Goal: Task Accomplishment & Management: Use online tool/utility

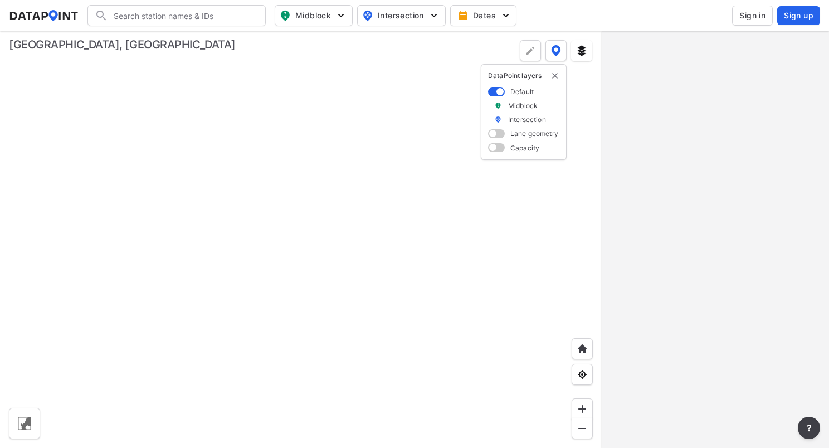
click at [584, 426] on img at bounding box center [581, 428] width 11 height 11
click at [322, 252] on div at bounding box center [300, 239] width 601 height 417
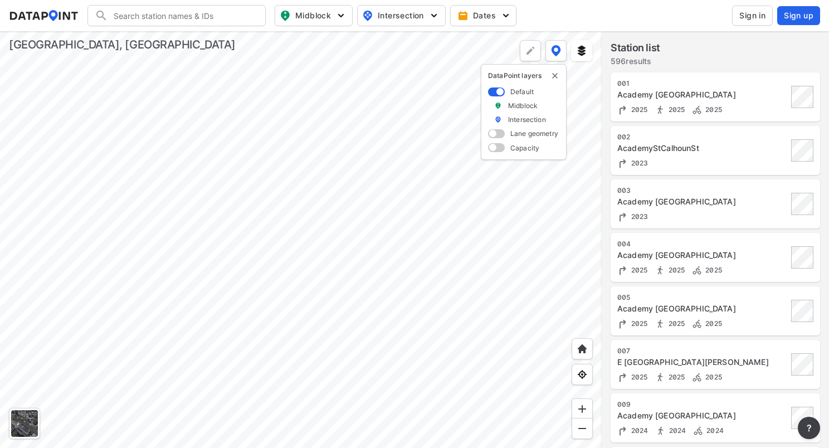
click at [276, 163] on div at bounding box center [300, 239] width 601 height 417
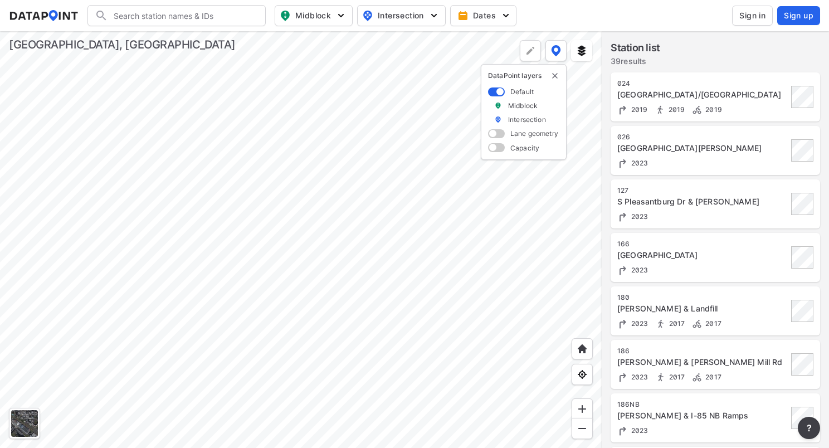
click at [303, 315] on div at bounding box center [300, 239] width 601 height 417
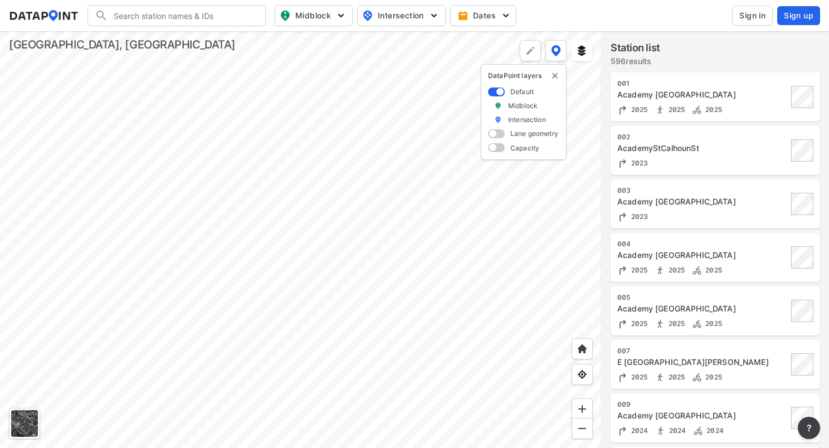
click at [296, 96] on div at bounding box center [300, 239] width 601 height 417
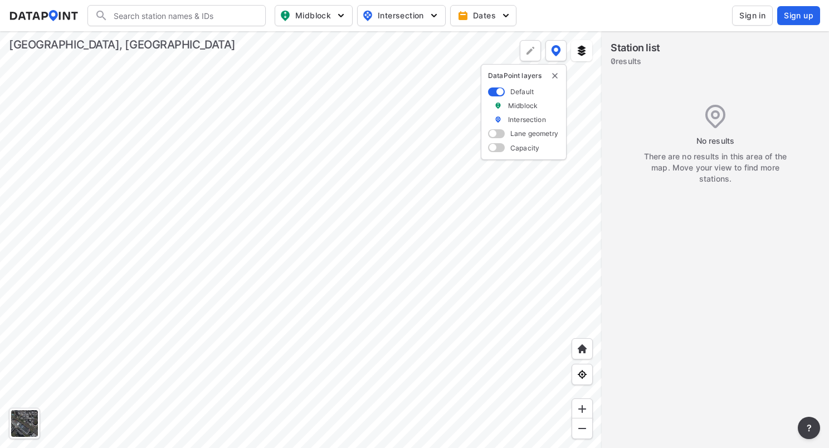
click at [440, 362] on div at bounding box center [300, 239] width 601 height 417
click at [342, 303] on div at bounding box center [300, 239] width 601 height 417
click at [371, 374] on div at bounding box center [300, 239] width 601 height 417
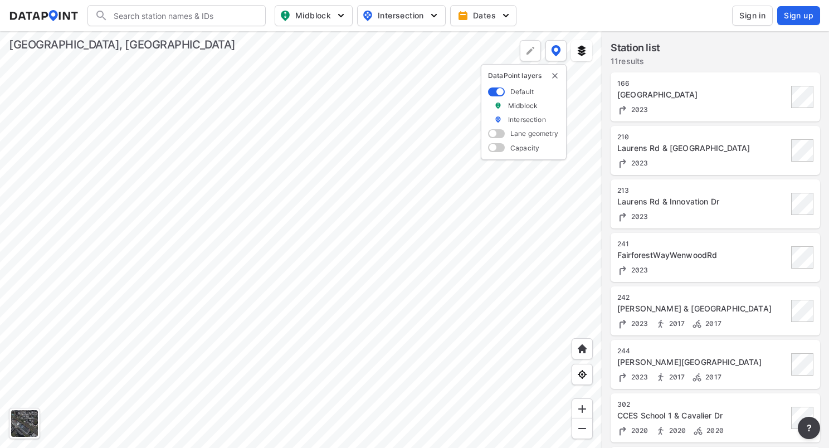
click at [296, 245] on div at bounding box center [300, 239] width 601 height 417
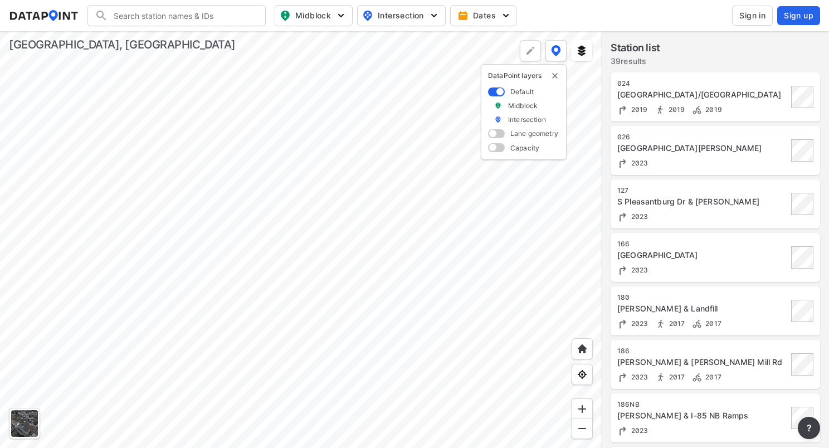
click at [365, 194] on div at bounding box center [300, 239] width 601 height 417
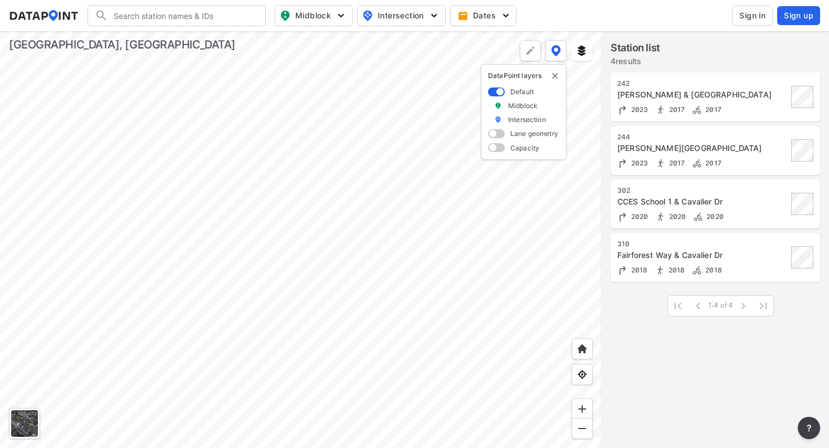
click at [280, 292] on div at bounding box center [300, 239] width 601 height 417
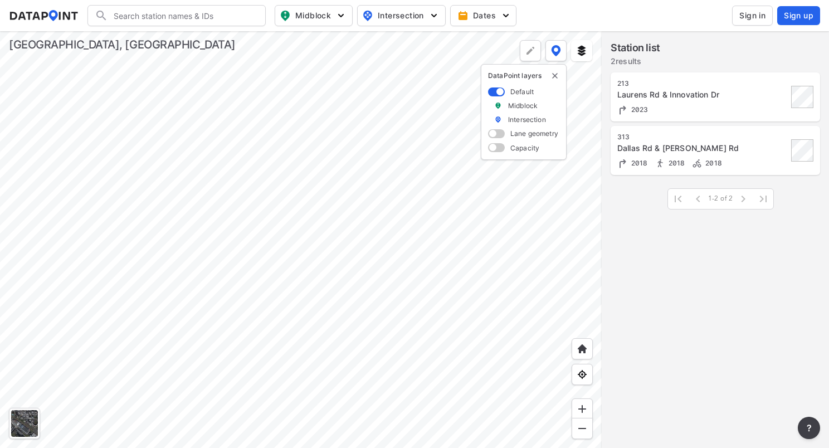
click at [416, 100] on div at bounding box center [300, 239] width 601 height 417
click at [423, 100] on div at bounding box center [300, 239] width 601 height 417
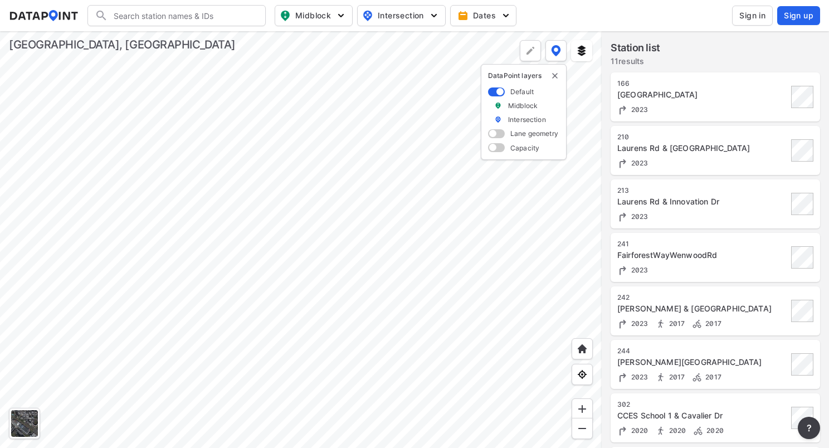
click at [418, 276] on div at bounding box center [300, 239] width 601 height 417
click at [359, 330] on div at bounding box center [300, 239] width 601 height 417
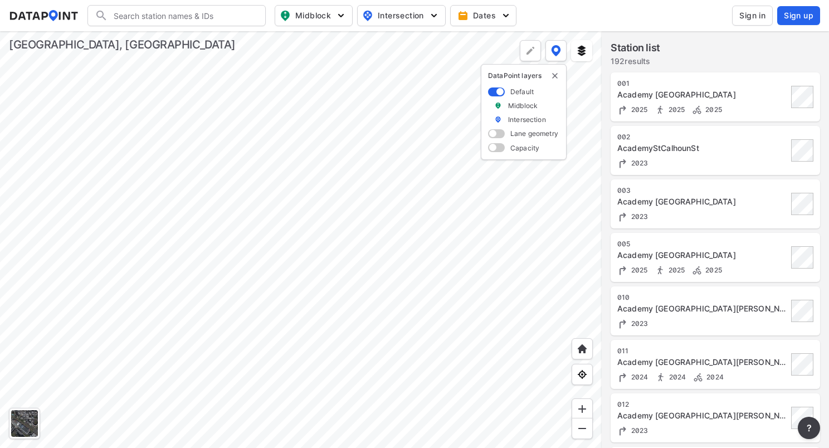
click at [177, 330] on div at bounding box center [300, 239] width 601 height 417
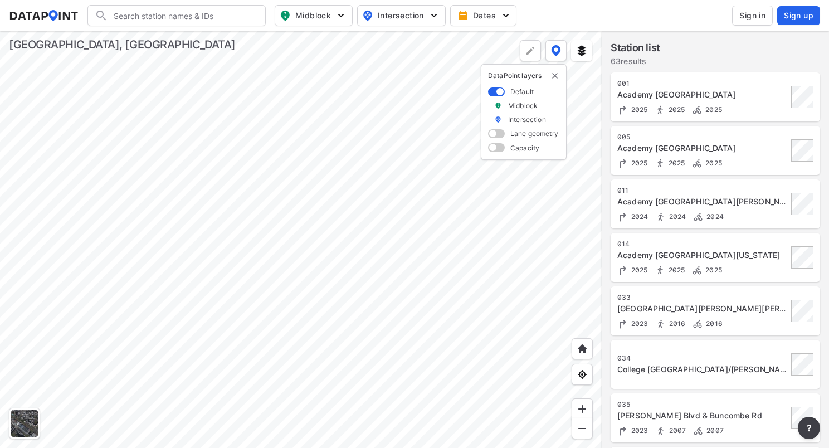
click at [259, 158] on div at bounding box center [300, 239] width 601 height 417
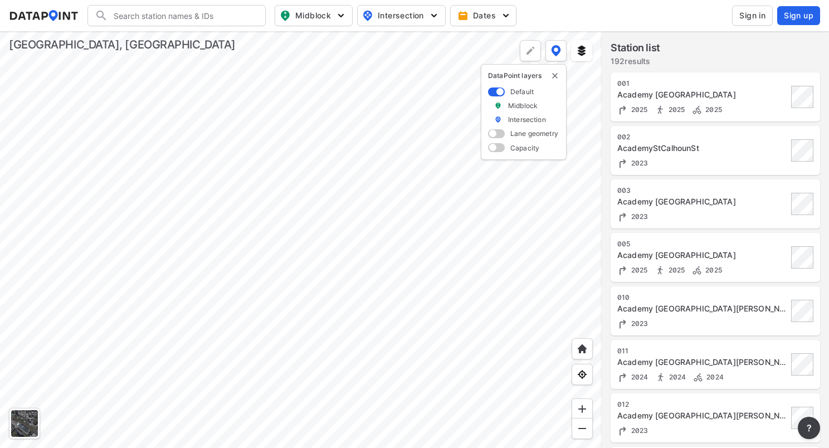
click at [287, 218] on div at bounding box center [300, 239] width 601 height 417
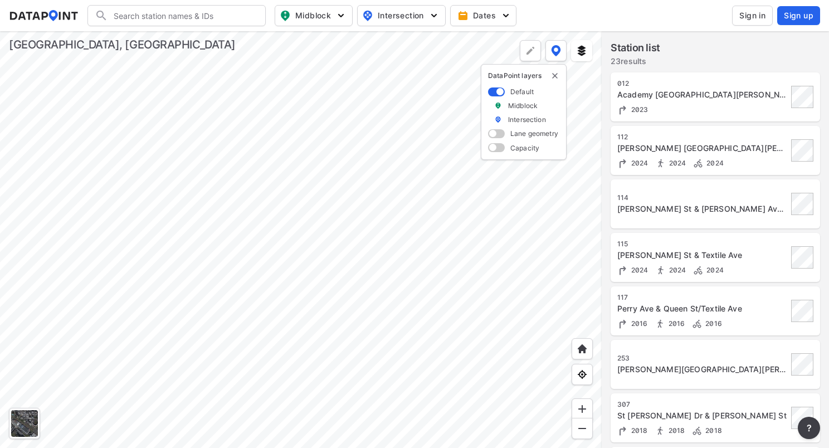
click at [283, 268] on div at bounding box center [300, 239] width 601 height 417
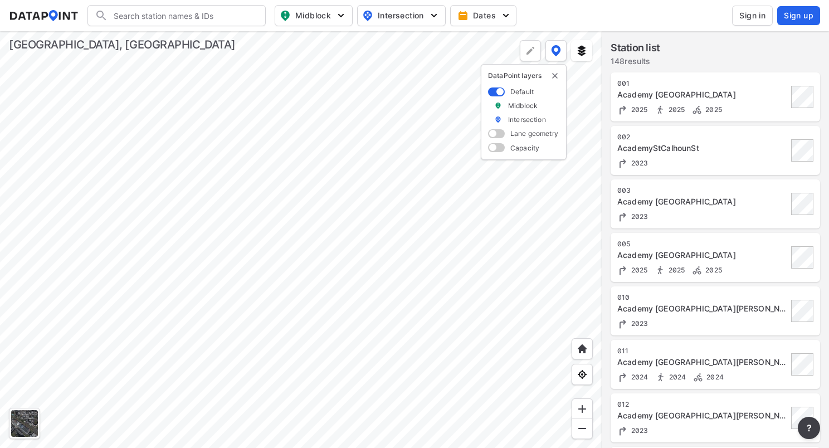
click at [307, 297] on div at bounding box center [300, 239] width 601 height 417
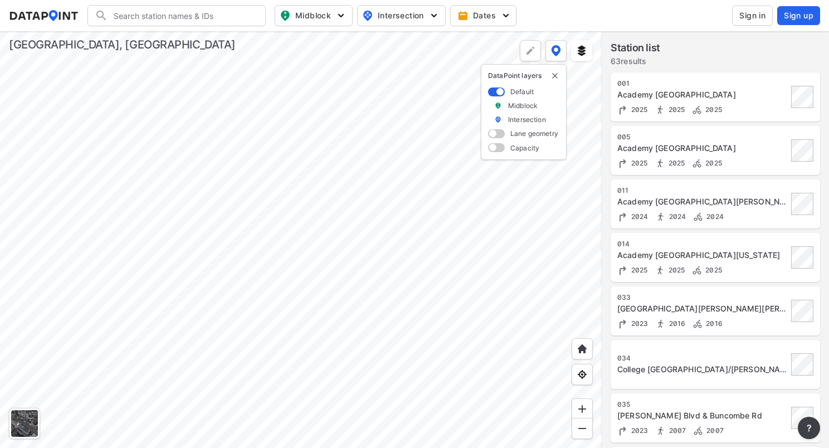
click at [304, 329] on div at bounding box center [300, 239] width 601 height 417
click at [450, 221] on div at bounding box center [300, 239] width 601 height 417
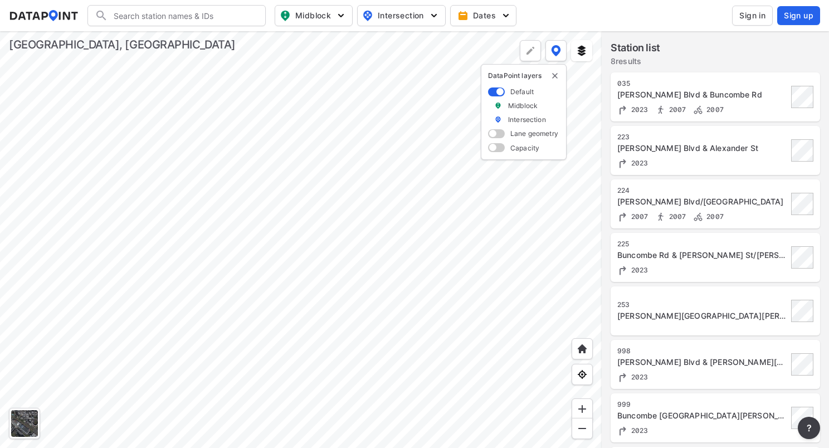
click at [404, 239] on div at bounding box center [300, 239] width 601 height 417
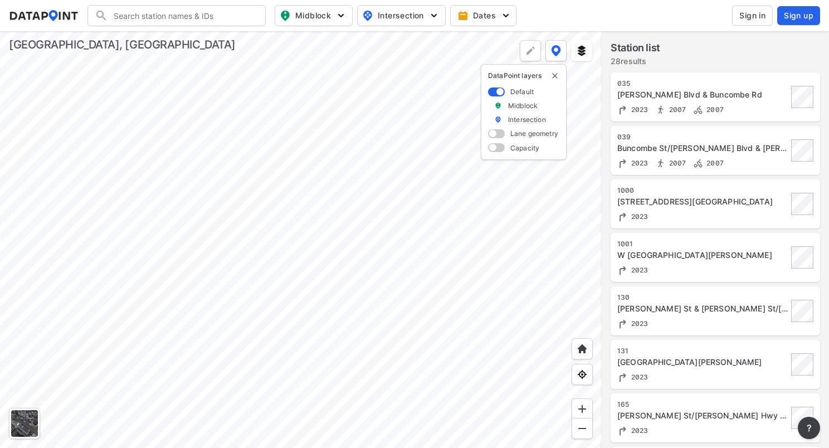
click at [376, 306] on div at bounding box center [300, 239] width 601 height 417
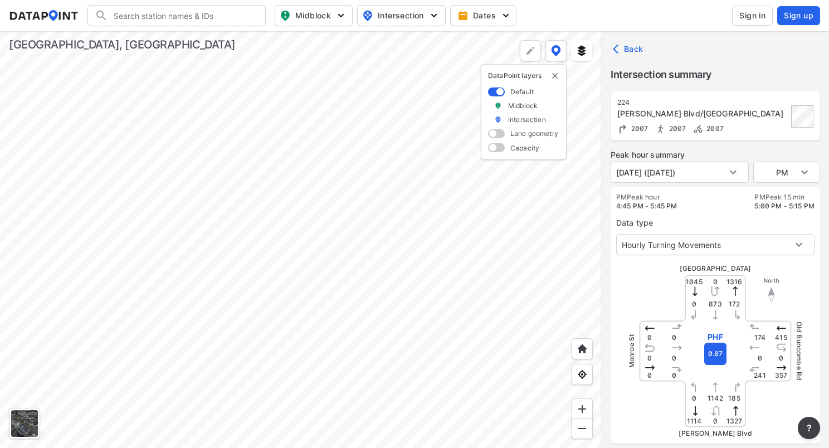
type input "1853"
click at [325, 228] on div at bounding box center [300, 239] width 601 height 417
click at [351, 243] on div at bounding box center [300, 239] width 601 height 417
click at [273, 121] on div at bounding box center [300, 239] width 601 height 417
click at [350, 317] on div at bounding box center [300, 239] width 601 height 417
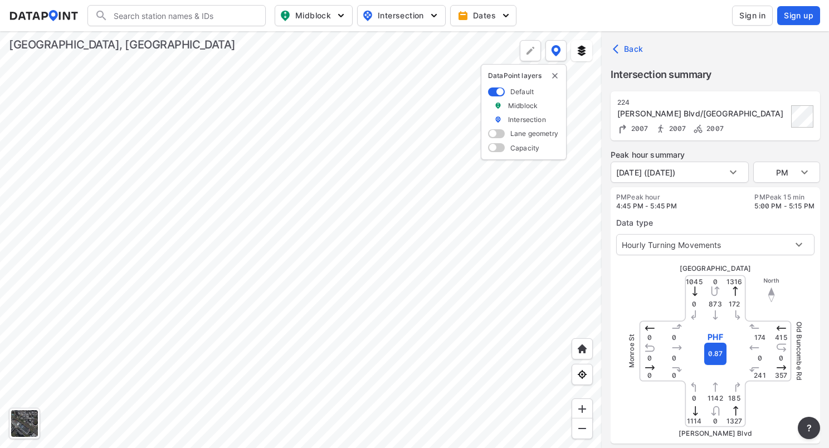
click at [298, 279] on div at bounding box center [300, 239] width 601 height 417
click at [334, 169] on div at bounding box center [300, 239] width 601 height 417
click at [342, 158] on div at bounding box center [300, 239] width 601 height 417
click at [315, 173] on div at bounding box center [300, 239] width 601 height 417
click at [288, 313] on div at bounding box center [300, 239] width 601 height 417
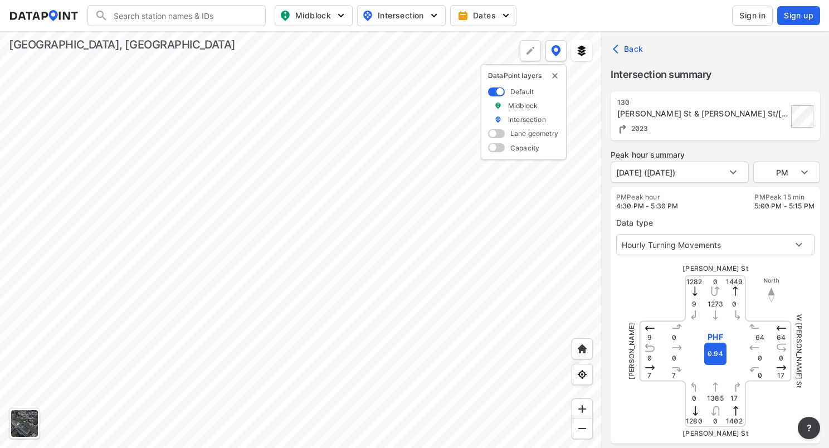
click at [391, 156] on div at bounding box center [300, 239] width 601 height 417
click at [336, 176] on div at bounding box center [300, 239] width 601 height 417
type input "3647"
click at [340, 278] on div at bounding box center [300, 239] width 601 height 417
click at [133, 105] on div at bounding box center [300, 239] width 601 height 417
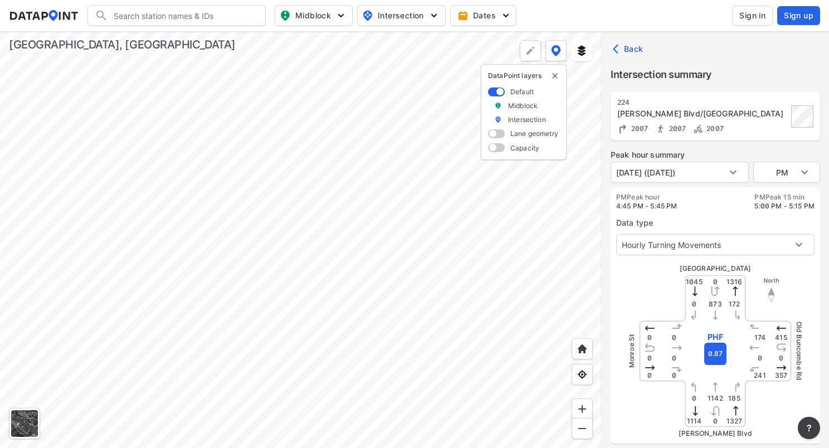
click at [601, 224] on div at bounding box center [300, 239] width 601 height 417
type input "1853"
click at [293, 182] on div at bounding box center [300, 239] width 601 height 417
click at [336, 272] on div at bounding box center [300, 239] width 601 height 417
type input "3131"
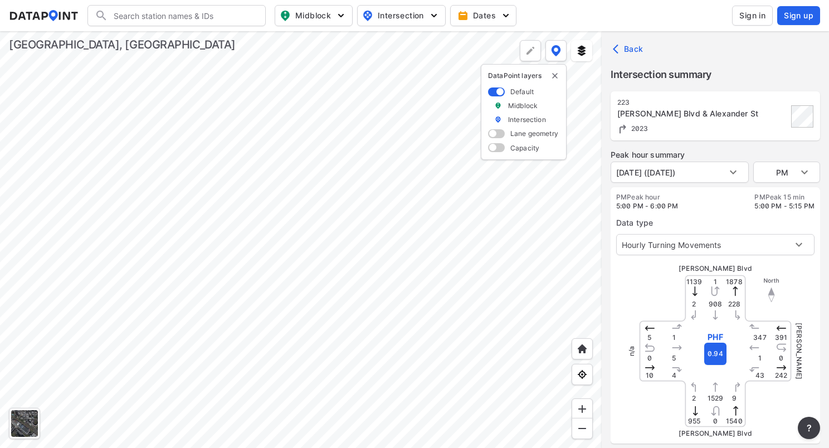
click at [352, 287] on div at bounding box center [300, 239] width 601 height 417
click at [134, 205] on div at bounding box center [300, 239] width 601 height 417
click at [241, 301] on div at bounding box center [300, 239] width 601 height 417
type input "3645"
click at [305, 265] on div at bounding box center [300, 239] width 601 height 417
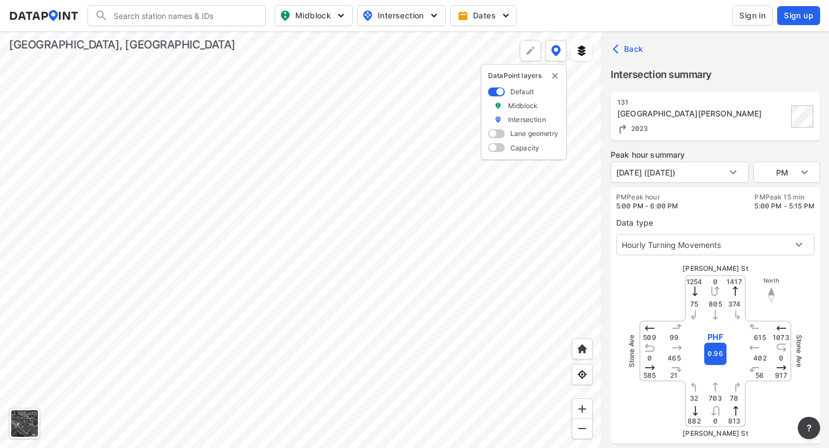
type input "3647"
click at [376, 274] on div at bounding box center [300, 239] width 601 height 417
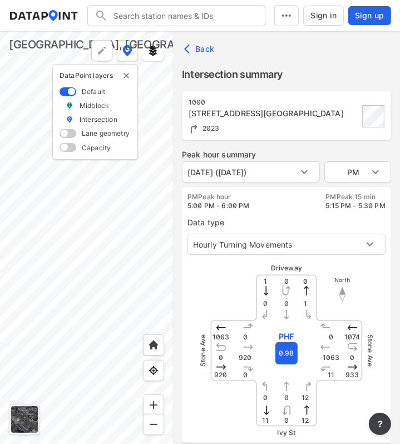
click at [189, 52] on icon "button" at bounding box center [189, 48] width 11 height 11
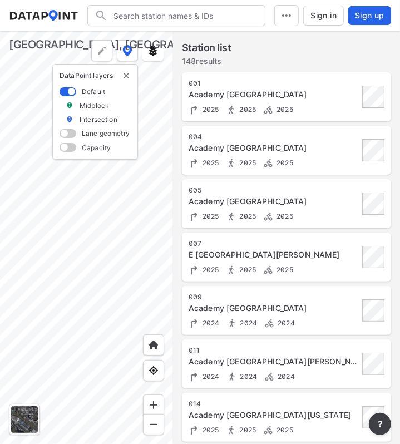
click at [58, 229] on div at bounding box center [86, 237] width 173 height 413
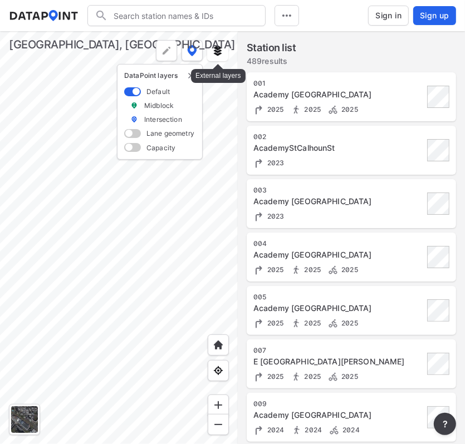
click at [232, 46] on div at bounding box center [119, 237] width 238 height 413
click at [223, 52] on img at bounding box center [217, 50] width 11 height 11
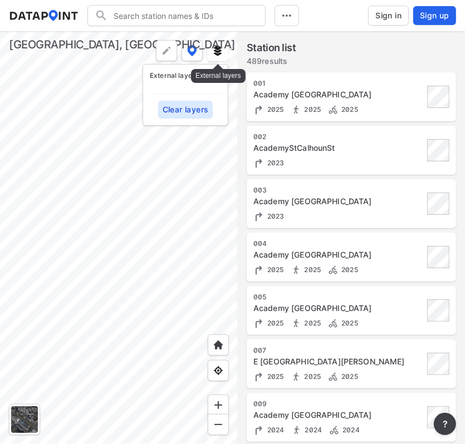
click at [221, 52] on img at bounding box center [217, 50] width 11 height 11
click at [187, 52] on img at bounding box center [192, 50] width 10 height 11
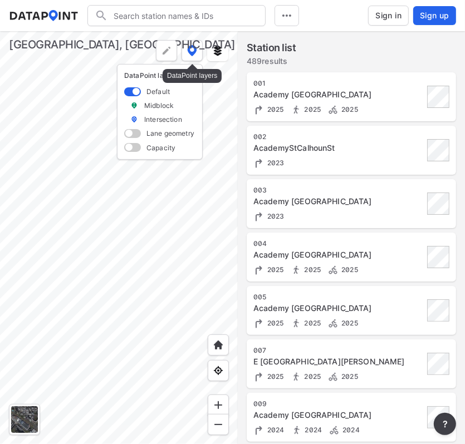
click at [190, 51] on img at bounding box center [192, 50] width 10 height 11
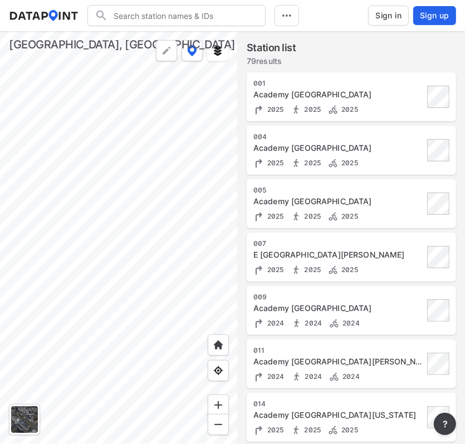
click at [139, 268] on div at bounding box center [119, 237] width 238 height 413
click at [100, 267] on div at bounding box center [119, 237] width 238 height 413
click at [100, 228] on div at bounding box center [119, 237] width 238 height 413
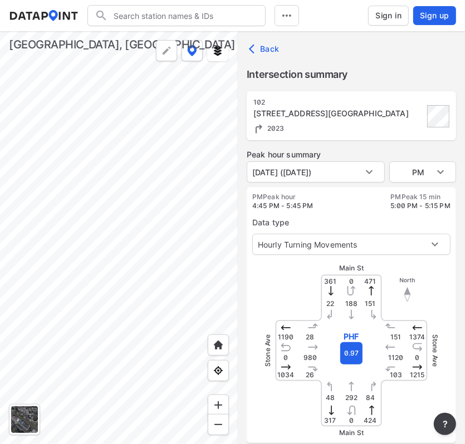
click at [144, 273] on div at bounding box center [119, 237] width 238 height 413
click at [156, 263] on div at bounding box center [119, 237] width 238 height 413
click at [130, 251] on div at bounding box center [119, 237] width 238 height 413
click at [74, 222] on div at bounding box center [119, 237] width 238 height 413
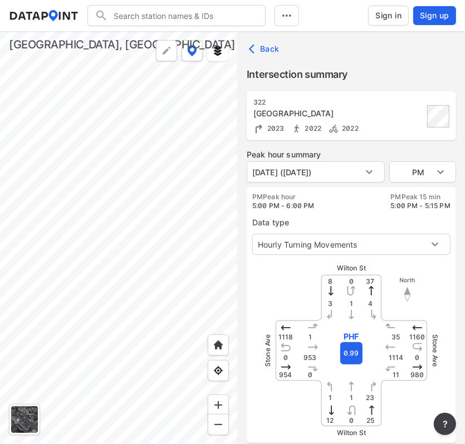
click at [140, 233] on div at bounding box center [119, 237] width 238 height 413
type input "2663"
click at [90, 259] on div at bounding box center [119, 237] width 238 height 413
click at [114, 266] on div at bounding box center [119, 237] width 238 height 413
click at [154, 248] on div at bounding box center [119, 237] width 238 height 413
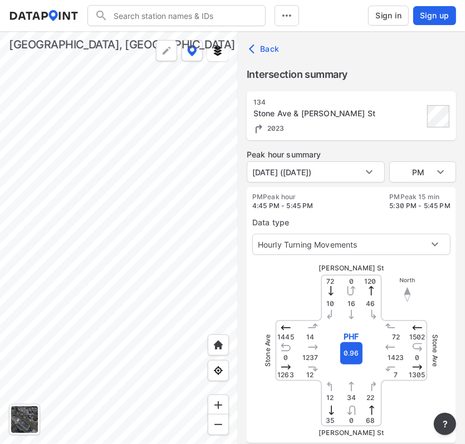
click at [197, 251] on div at bounding box center [119, 237] width 238 height 413
click at [63, 259] on div at bounding box center [119, 237] width 238 height 413
click at [121, 211] on div at bounding box center [119, 237] width 238 height 413
click at [145, 346] on div at bounding box center [119, 237] width 238 height 413
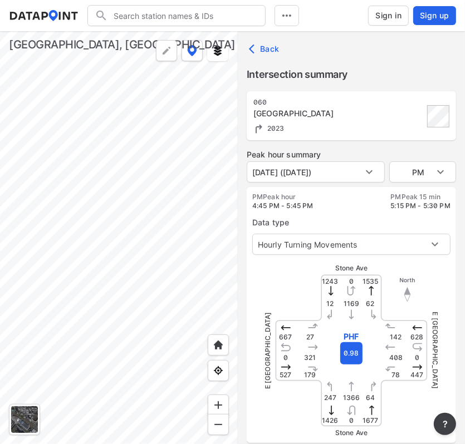
click at [60, 222] on div at bounding box center [119, 237] width 238 height 413
click at [104, 243] on div at bounding box center [119, 237] width 238 height 413
click at [125, 260] on div at bounding box center [119, 237] width 238 height 413
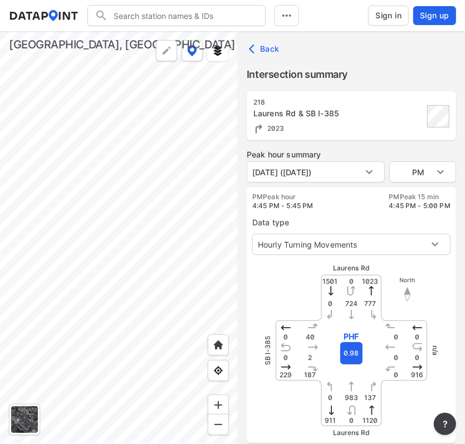
click at [86, 241] on div at bounding box center [119, 237] width 238 height 413
click at [141, 257] on div at bounding box center [119, 237] width 238 height 413
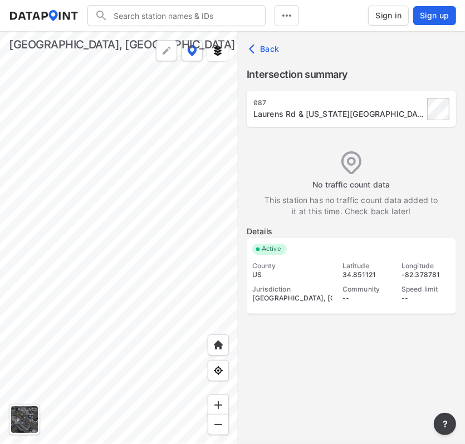
click at [51, 264] on div at bounding box center [119, 237] width 238 height 413
click at [65, 214] on div at bounding box center [119, 237] width 238 height 413
click at [167, 267] on div at bounding box center [119, 237] width 238 height 413
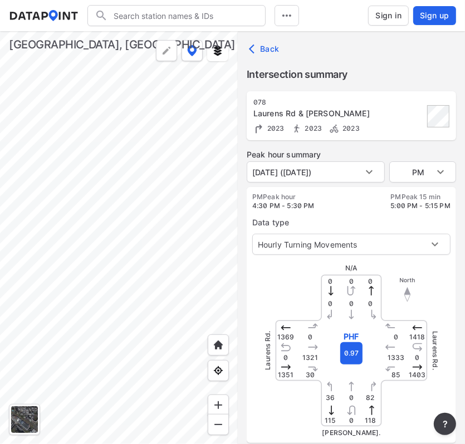
type input "3242"
click at [71, 215] on div at bounding box center [119, 237] width 238 height 413
click at [113, 283] on div at bounding box center [119, 237] width 238 height 413
click at [149, 159] on div at bounding box center [119, 237] width 238 height 413
click at [116, 116] on div at bounding box center [119, 237] width 238 height 413
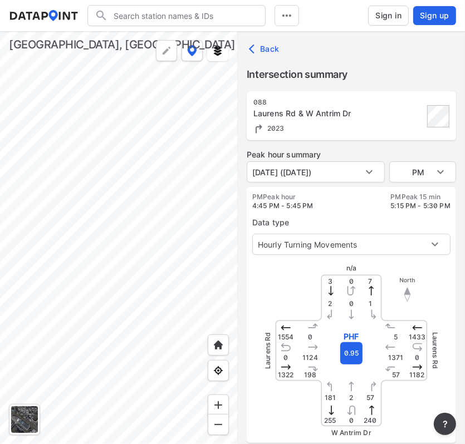
type input "3263"
click at [70, 217] on div at bounding box center [119, 237] width 238 height 413
click at [91, 178] on div at bounding box center [119, 237] width 238 height 413
type input "3248"
click at [142, 215] on div at bounding box center [119, 237] width 238 height 413
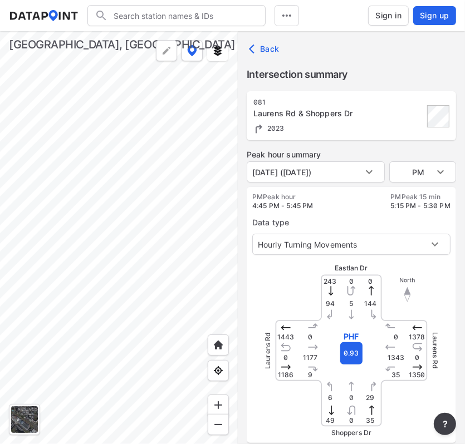
click at [149, 218] on div at bounding box center [119, 237] width 238 height 413
type input "3281"
click at [168, 232] on div at bounding box center [119, 237] width 238 height 413
type input "3278"
click at [78, 364] on div at bounding box center [119, 237] width 238 height 413
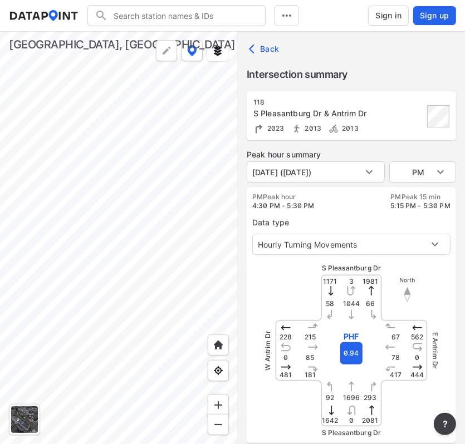
type input "3143"
click at [129, 239] on div at bounding box center [119, 237] width 238 height 413
click at [68, 296] on div at bounding box center [119, 237] width 238 height 413
click at [203, 197] on div at bounding box center [119, 237] width 238 height 413
click at [196, 195] on div at bounding box center [119, 237] width 238 height 413
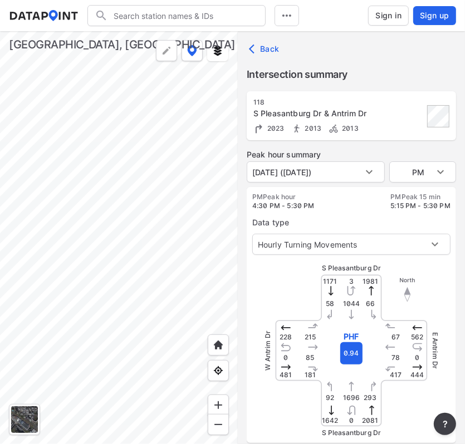
click at [137, 61] on div at bounding box center [119, 237] width 238 height 413
type input "3293"
click at [33, 244] on div at bounding box center [119, 237] width 238 height 413
click at [146, 209] on div at bounding box center [119, 237] width 238 height 413
click at [121, 238] on div at bounding box center [119, 237] width 238 height 413
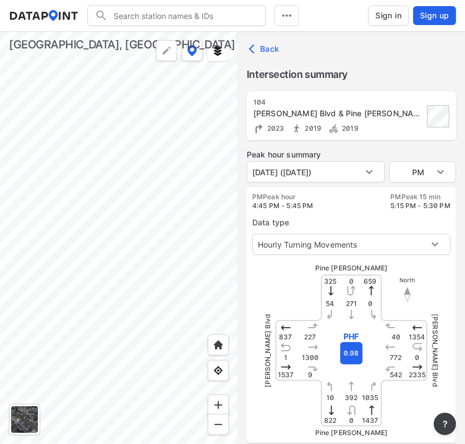
type input "1315"
click at [200, 234] on div at bounding box center [119, 237] width 238 height 413
click at [180, 221] on div at bounding box center [119, 237] width 238 height 413
type input "5380"
click at [101, 286] on div at bounding box center [119, 237] width 238 height 413
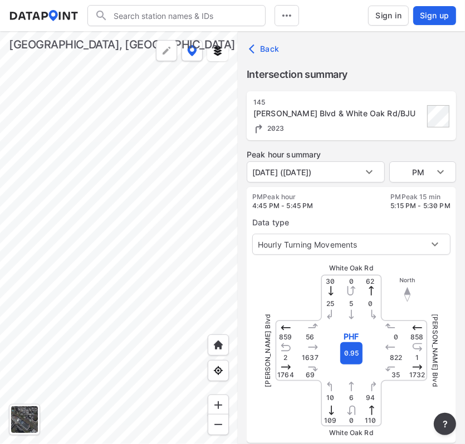
type input "2246"
click at [178, 256] on div at bounding box center [119, 237] width 238 height 413
click at [107, 287] on div at bounding box center [119, 237] width 238 height 413
click at [76, 300] on div at bounding box center [119, 237] width 238 height 413
type input "2240"
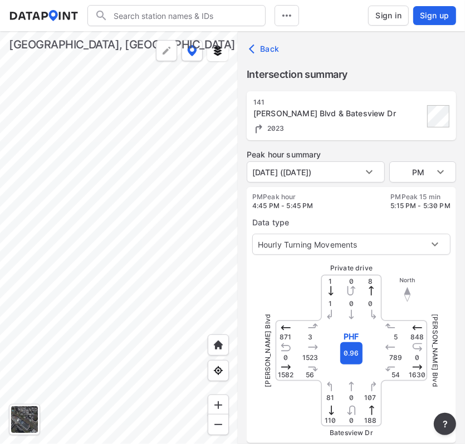
click at [215, 253] on div at bounding box center [119, 237] width 238 height 413
click at [183, 264] on div at bounding box center [119, 237] width 238 height 413
click at [56, 337] on div at bounding box center [119, 237] width 238 height 413
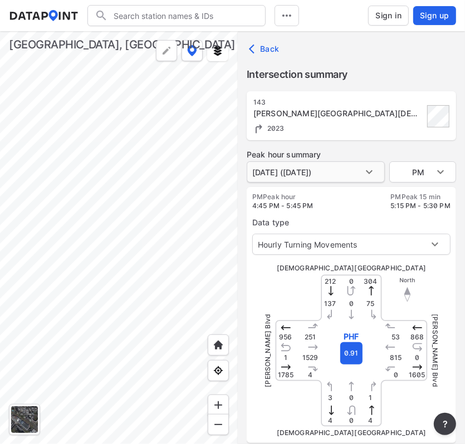
type input "2243"
click at [189, 246] on div at bounding box center [119, 237] width 238 height 413
click at [154, 263] on div at bounding box center [119, 237] width 238 height 413
click at [82, 290] on div at bounding box center [119, 237] width 238 height 413
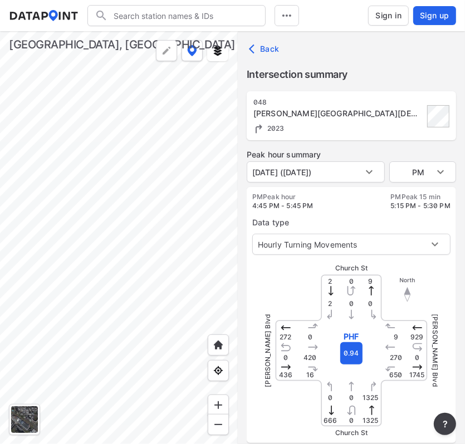
type input "4181"
click at [192, 180] on div at bounding box center [119, 237] width 238 height 413
click at [206, 259] on div at bounding box center [119, 237] width 238 height 413
click at [185, 259] on div at bounding box center [119, 237] width 238 height 413
click at [202, 234] on div at bounding box center [119, 237] width 238 height 413
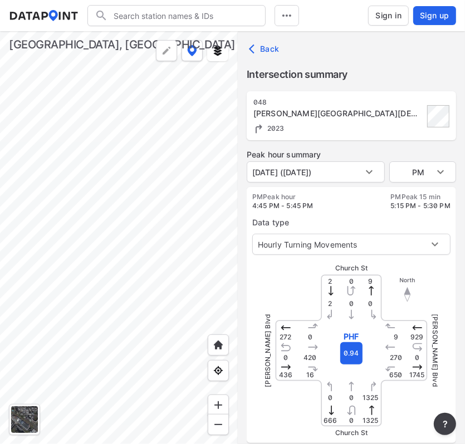
click at [123, 267] on div at bounding box center [119, 237] width 238 height 413
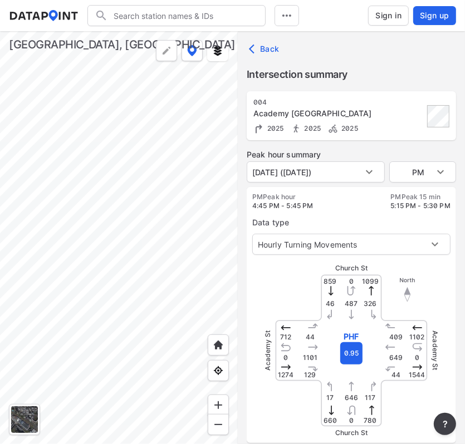
type input "5368"
click at [195, 265] on div at bounding box center [119, 237] width 238 height 413
click at [190, 275] on div at bounding box center [119, 237] width 238 height 413
click at [177, 284] on div at bounding box center [119, 237] width 238 height 413
click at [123, 317] on div at bounding box center [119, 237] width 238 height 413
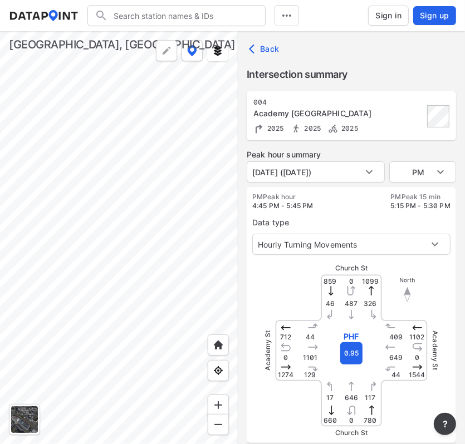
click at [119, 256] on div at bounding box center [119, 237] width 238 height 413
type input "3338"
click at [102, 301] on div at bounding box center [119, 237] width 238 height 413
type input "3329"
click at [70, 365] on div at bounding box center [119, 237] width 238 height 413
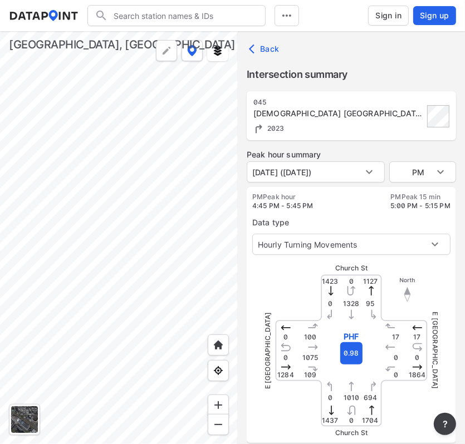
type input "3335"
click at [218, 308] on div at bounding box center [119, 237] width 238 height 413
type input "5360"
click at [185, 204] on div at bounding box center [119, 237] width 238 height 413
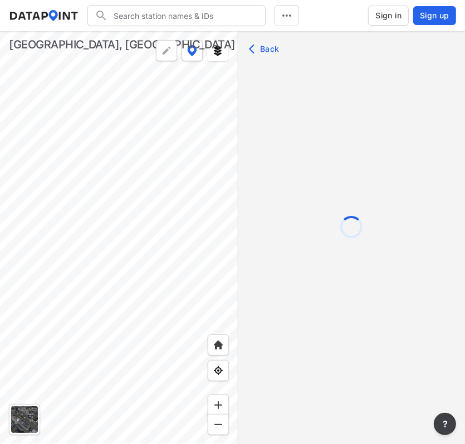
click at [70, 146] on div at bounding box center [119, 237] width 238 height 413
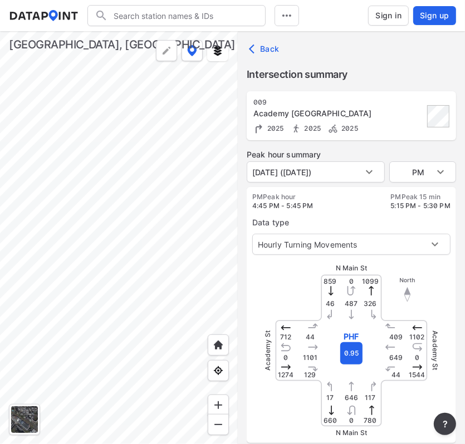
type input "5354"
type input "[DATE] ([DATE])"
click at [182, 191] on div at bounding box center [119, 237] width 238 height 413
click at [48, 221] on div at bounding box center [119, 237] width 238 height 413
type input "5357"
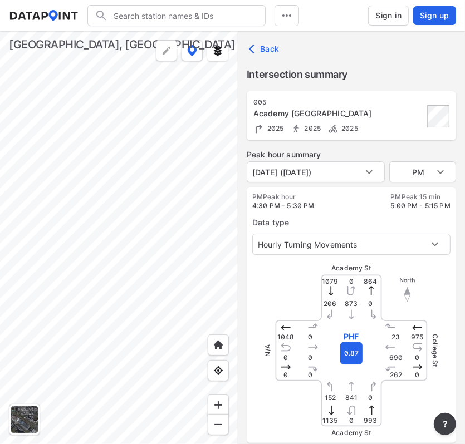
click at [56, 197] on div at bounding box center [119, 237] width 238 height 413
click at [148, 167] on div at bounding box center [119, 237] width 238 height 413
click at [67, 215] on div at bounding box center [119, 237] width 238 height 413
type input "5351"
click at [160, 185] on div at bounding box center [119, 237] width 238 height 413
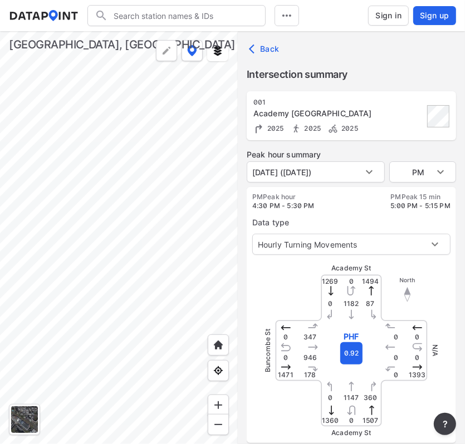
click at [60, 261] on div at bounding box center [119, 237] width 238 height 413
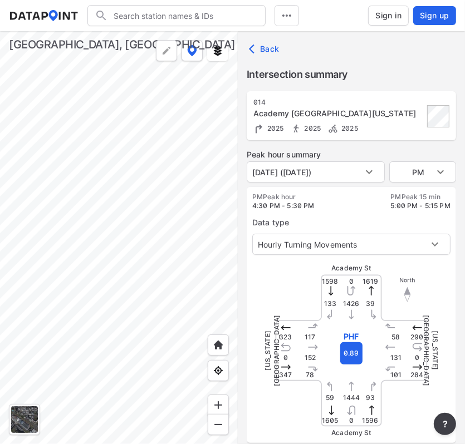
type input "5526"
click at [126, 206] on div at bounding box center [119, 237] width 238 height 413
click at [95, 243] on div at bounding box center [119, 237] width 238 height 413
type input "5259"
click at [154, 228] on div at bounding box center [119, 237] width 238 height 413
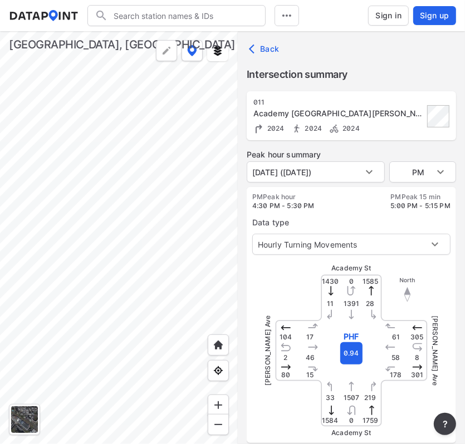
click at [176, 279] on div at bounding box center [119, 237] width 238 height 413
click at [137, 285] on div at bounding box center [119, 237] width 238 height 413
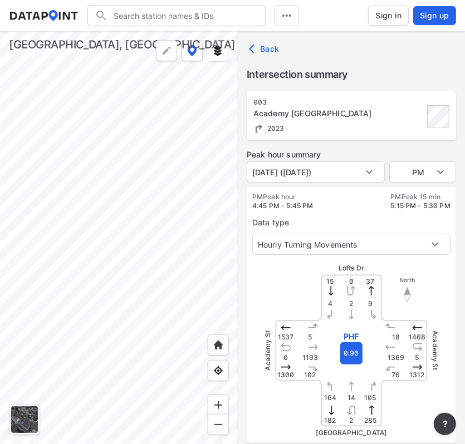
type input "5529"
click at [171, 297] on div at bounding box center [119, 237] width 238 height 413
click at [141, 297] on div at bounding box center [119, 237] width 238 height 413
type input "3233"
click at [158, 255] on div at bounding box center [119, 237] width 238 height 413
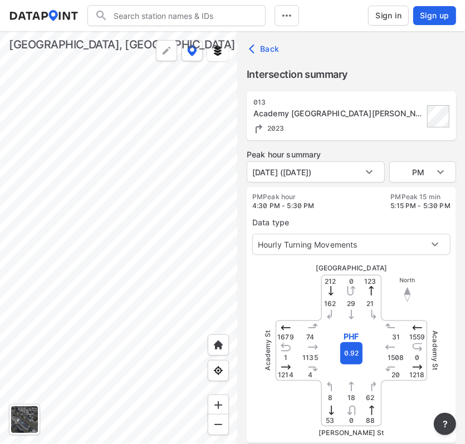
click at [58, 249] on div at bounding box center [119, 237] width 238 height 413
type input "3227"
click at [174, 286] on div at bounding box center [119, 237] width 238 height 413
click at [147, 287] on div at bounding box center [119, 237] width 238 height 413
click at [144, 259] on div at bounding box center [119, 237] width 238 height 413
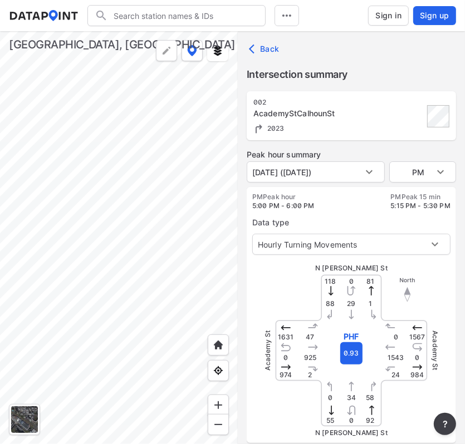
type input "3221"
click at [139, 314] on div at bounding box center [119, 237] width 238 height 413
click at [112, 290] on div at bounding box center [119, 237] width 238 height 413
type input "3363"
click at [174, 308] on div at bounding box center [119, 237] width 238 height 413
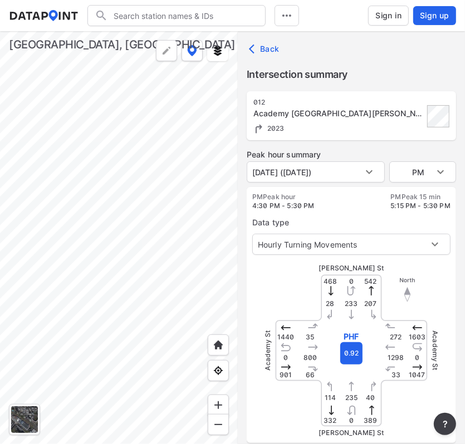
click at [169, 295] on div at bounding box center [119, 237] width 238 height 413
click at [102, 217] on div at bounding box center [119, 237] width 238 height 413
click at [48, 279] on div at bounding box center [119, 237] width 238 height 413
click at [144, 260] on div at bounding box center [119, 237] width 238 height 413
click at [143, 337] on div at bounding box center [119, 237] width 238 height 413
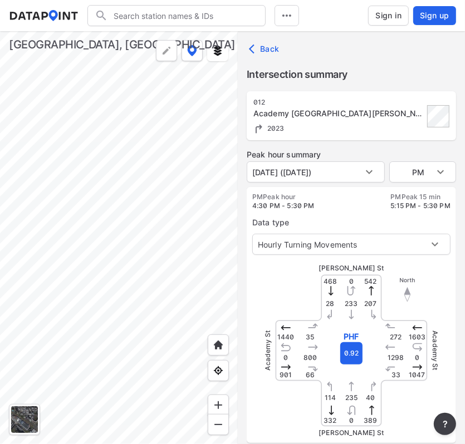
click at [174, 295] on div at bounding box center [119, 237] width 238 height 413
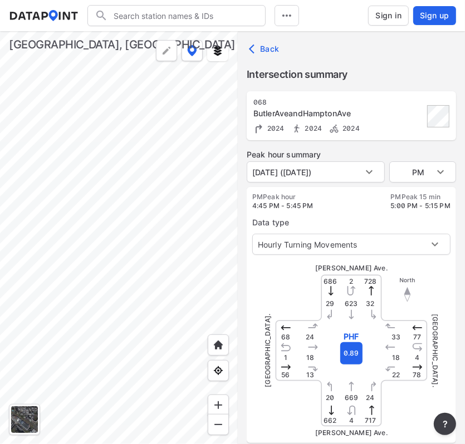
click at [66, 273] on div at bounding box center [119, 237] width 238 height 413
click at [33, 290] on div at bounding box center [119, 237] width 238 height 413
click at [58, 264] on div at bounding box center [119, 237] width 238 height 413
click at [95, 237] on div at bounding box center [119, 237] width 238 height 413
click at [111, 175] on div at bounding box center [119, 237] width 238 height 413
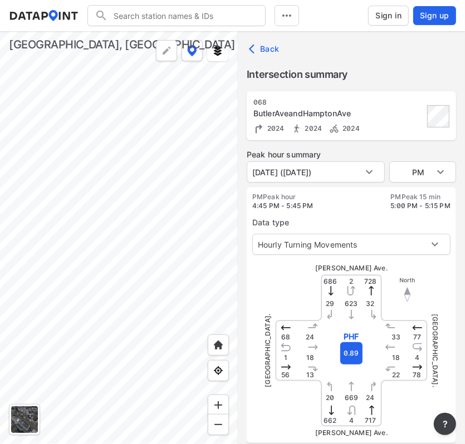
click at [144, 250] on div at bounding box center [119, 237] width 238 height 413
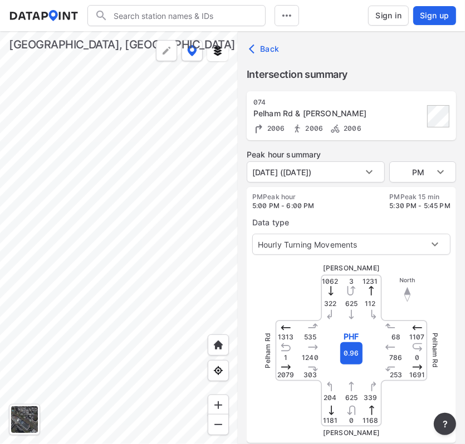
type input "2374"
click at [94, 291] on div at bounding box center [119, 237] width 238 height 413
click at [69, 287] on div at bounding box center [119, 237] width 238 height 413
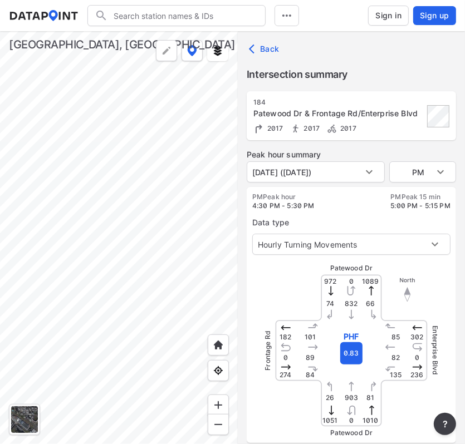
type input "5690"
click at [199, 209] on div at bounding box center [119, 237] width 238 height 413
click at [116, 251] on div at bounding box center [119, 237] width 238 height 413
click at [219, 226] on div at bounding box center [119, 237] width 238 height 413
click at [192, 243] on div at bounding box center [119, 237] width 238 height 413
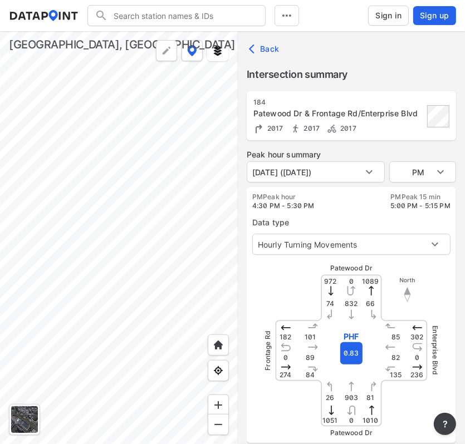
click at [111, 154] on div at bounding box center [119, 237] width 238 height 413
click at [121, 124] on div at bounding box center [119, 237] width 238 height 413
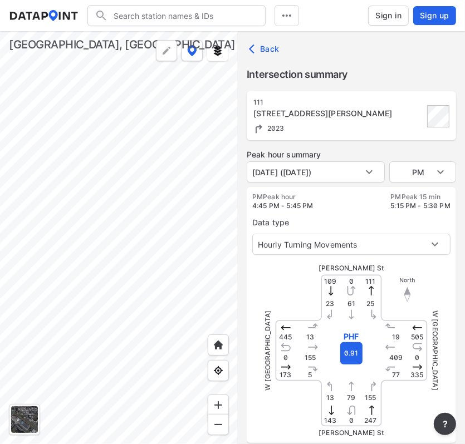
click at [91, 218] on div at bounding box center [119, 237] width 238 height 413
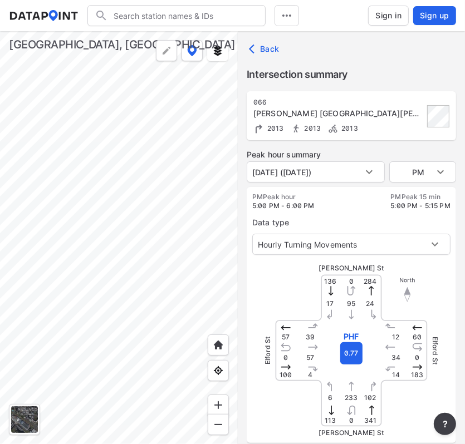
type input "1850"
click at [86, 247] on div at bounding box center [119, 237] width 238 height 413
type input "3344"
click at [54, 293] on div at bounding box center [119, 237] width 238 height 413
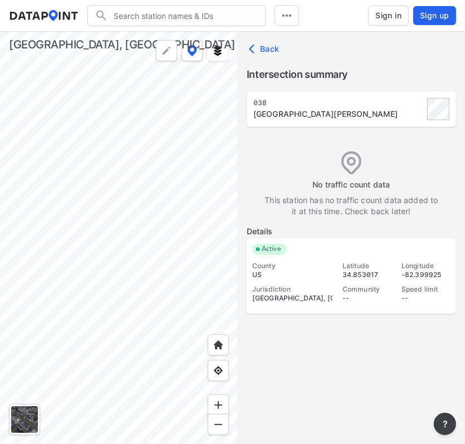
click at [129, 221] on div at bounding box center [119, 237] width 238 height 413
click at [98, 230] on div at bounding box center [119, 237] width 238 height 413
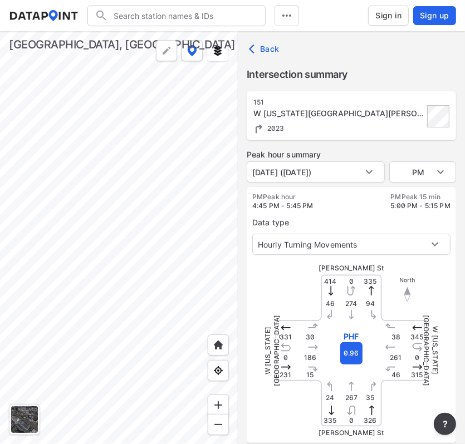
type input "2252"
click at [76, 259] on div at bounding box center [119, 237] width 238 height 413
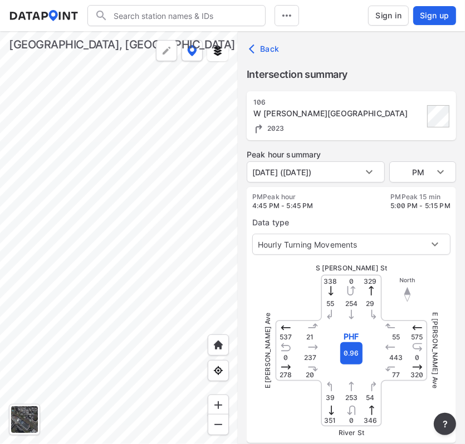
type input "2182"
click at [129, 268] on div at bounding box center [119, 237] width 238 height 413
click at [122, 256] on div at bounding box center [119, 237] width 238 height 413
type input "1799"
click at [109, 321] on div at bounding box center [119, 237] width 238 height 413
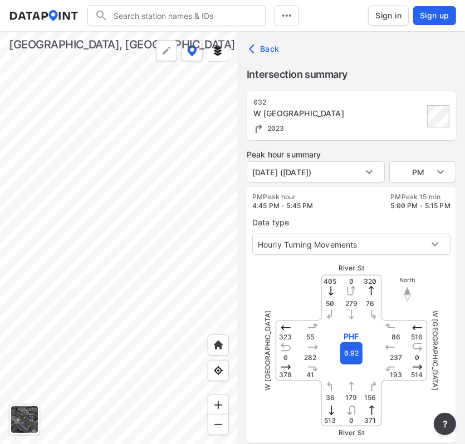
click at [70, 139] on div at bounding box center [119, 237] width 238 height 413
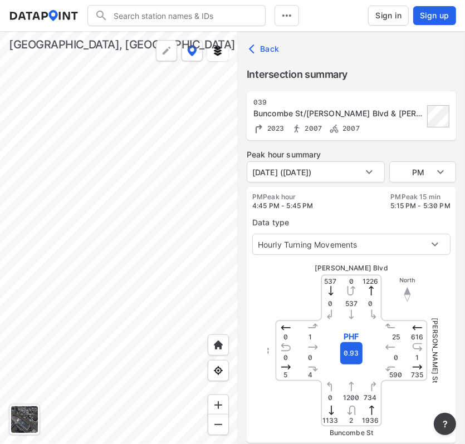
type input "4173"
click at [108, 194] on div at bounding box center [119, 237] width 238 height 413
type input "4164"
click at [129, 225] on div at bounding box center [119, 237] width 238 height 413
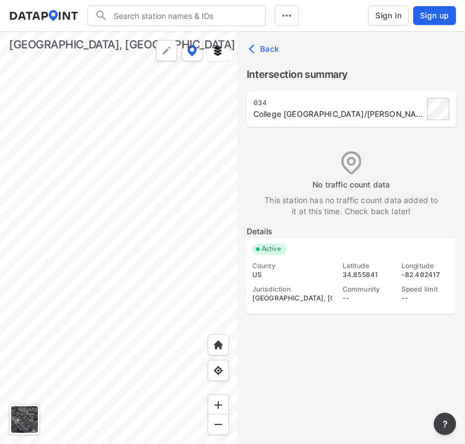
click at [85, 205] on div at bounding box center [119, 237] width 238 height 413
click at [71, 179] on div at bounding box center [119, 237] width 238 height 413
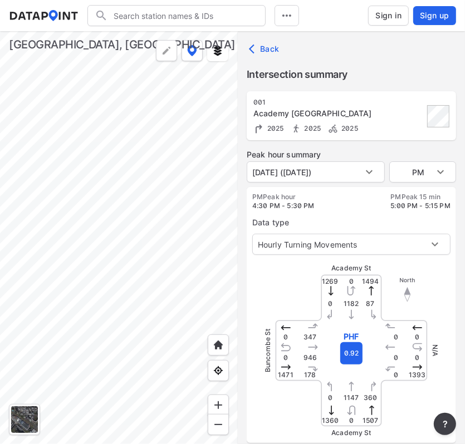
type input "5351"
click at [99, 210] on div at bounding box center [119, 237] width 238 height 413
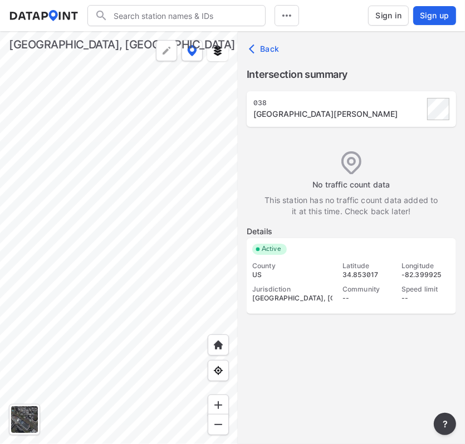
click at [153, 227] on div at bounding box center [119, 237] width 238 height 413
click at [200, 246] on div at bounding box center [119, 237] width 238 height 413
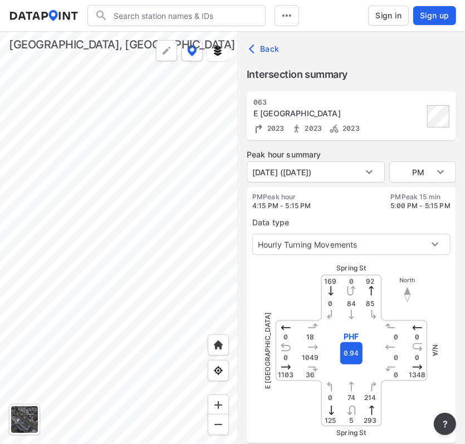
type input "4176"
click at [109, 251] on div at bounding box center [119, 237] width 238 height 413
click at [158, 237] on div at bounding box center [119, 237] width 238 height 413
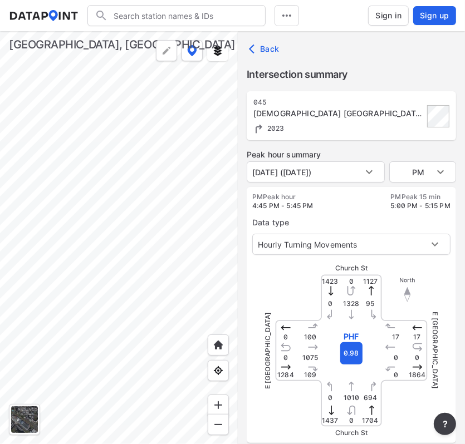
type input "3335"
click at [146, 272] on div at bounding box center [119, 237] width 238 height 413
click at [123, 208] on div at bounding box center [119, 237] width 238 height 413
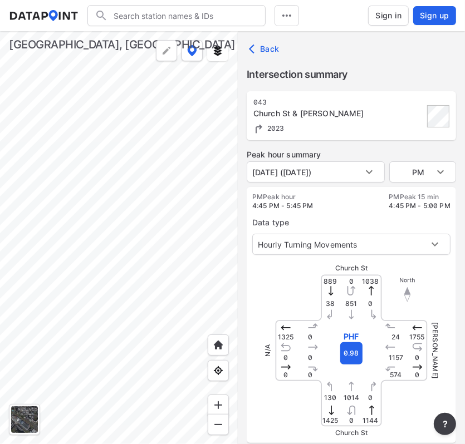
type input "3329"
click at [113, 195] on div at bounding box center [119, 237] width 238 height 413
click at [80, 169] on div at bounding box center [119, 237] width 238 height 413
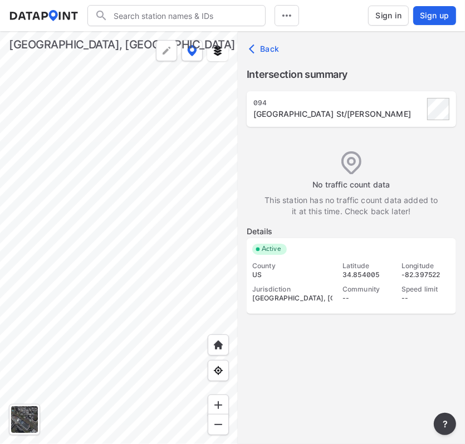
click at [190, 170] on div at bounding box center [119, 237] width 238 height 413
click at [141, 165] on div at bounding box center [119, 237] width 238 height 413
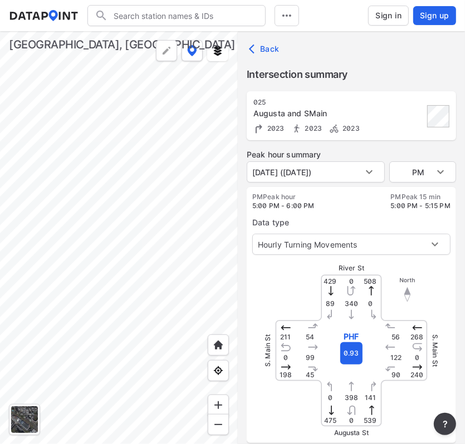
type input "4190"
click at [168, 215] on div at bounding box center [119, 237] width 238 height 413
click at [149, 237] on div at bounding box center [119, 237] width 238 height 413
click at [140, 242] on div at bounding box center [119, 237] width 238 height 413
type input "2317"
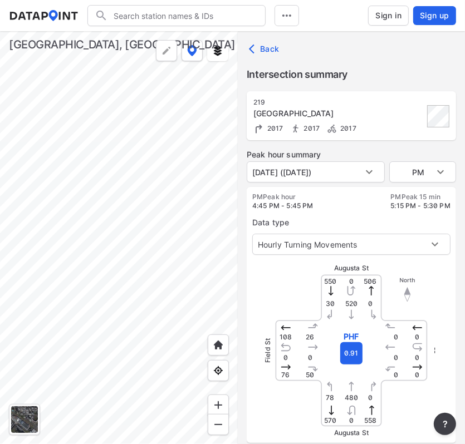
click at [143, 169] on div at bounding box center [119, 237] width 238 height 413
click at [146, 151] on div at bounding box center [119, 237] width 238 height 413
type input "3394"
click at [154, 164] on div at bounding box center [119, 237] width 238 height 413
click at [154, 152] on div at bounding box center [119, 237] width 238 height 413
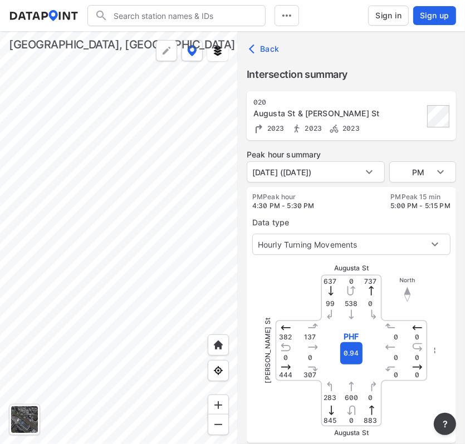
click at [51, 135] on div at bounding box center [119, 237] width 238 height 413
click at [76, 221] on div at bounding box center [119, 237] width 238 height 413
click at [113, 233] on div at bounding box center [119, 237] width 238 height 413
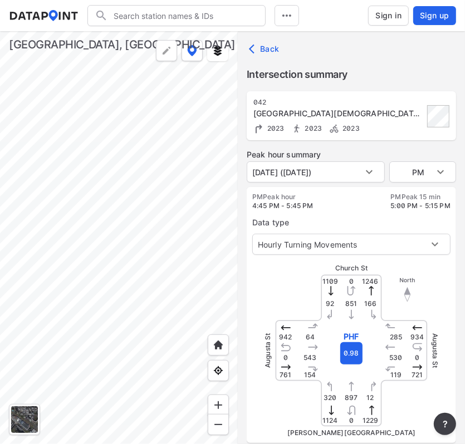
type input "3397"
click at [143, 250] on div at bounding box center [119, 237] width 238 height 413
click at [175, 278] on div at bounding box center [119, 237] width 238 height 413
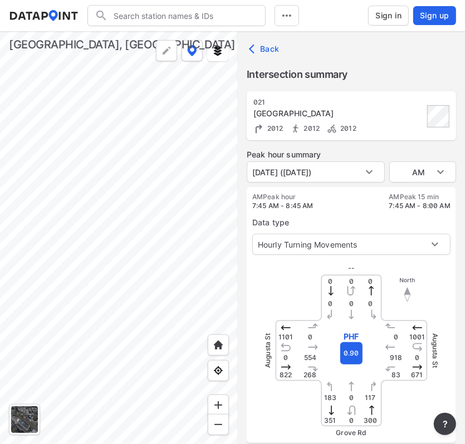
type input "1773"
click at [111, 297] on div at bounding box center [119, 237] width 238 height 413
click at [156, 266] on div at bounding box center [119, 237] width 238 height 413
click at [153, 172] on div at bounding box center [119, 237] width 238 height 413
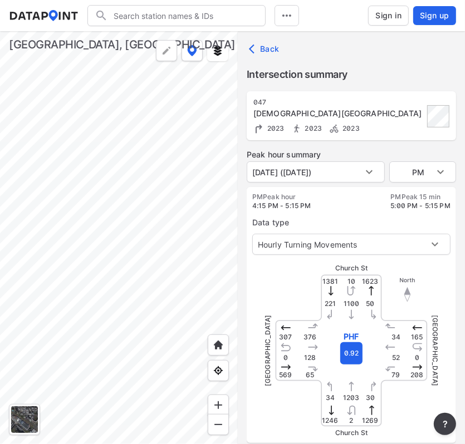
type input "4187"
click at [126, 258] on div at bounding box center [119, 237] width 238 height 413
type input "5262"
click at [176, 177] on div at bounding box center [119, 237] width 238 height 413
click at [105, 283] on div at bounding box center [119, 237] width 238 height 413
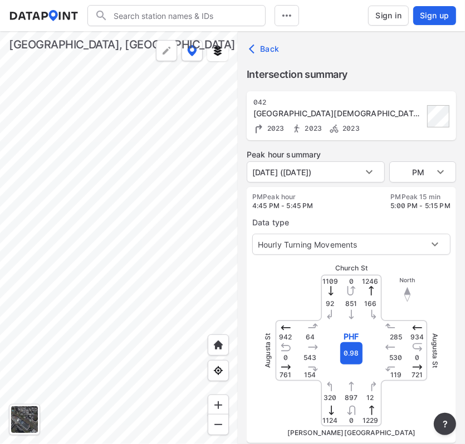
click at [198, 206] on div at bounding box center [119, 237] width 238 height 413
click at [145, 236] on div at bounding box center [119, 237] width 238 height 413
click at [139, 241] on div at bounding box center [119, 237] width 238 height 413
type input "5371"
click at [81, 333] on div at bounding box center [119, 237] width 238 height 413
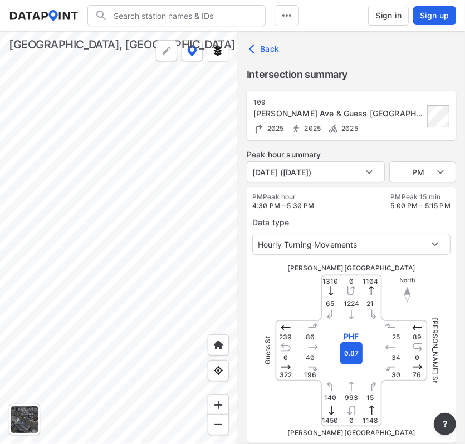
click at [7, 328] on div at bounding box center [119, 237] width 238 height 413
click at [60, 256] on div at bounding box center [119, 237] width 238 height 413
click at [101, 226] on div at bounding box center [119, 237] width 238 height 413
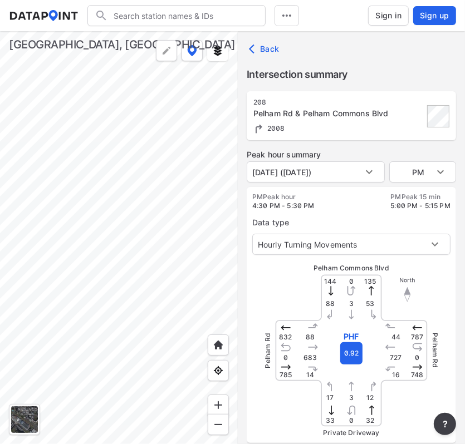
type input "1874"
click at [112, 247] on div at bounding box center [119, 237] width 238 height 413
click at [150, 261] on div at bounding box center [119, 237] width 238 height 413
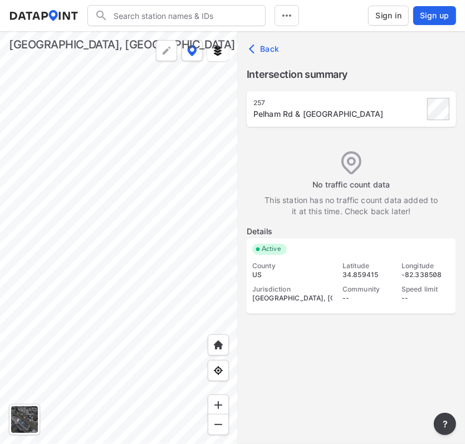
click at [185, 280] on div at bounding box center [119, 237] width 238 height 413
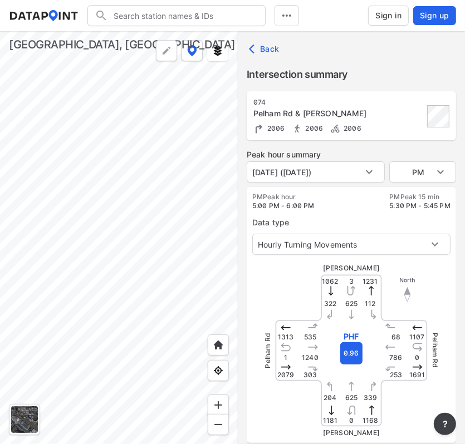
type input "2374"
click at [29, 257] on div at bounding box center [119, 237] width 238 height 413
click at [114, 250] on div at bounding box center [119, 237] width 238 height 413
click at [122, 226] on div at bounding box center [119, 237] width 238 height 413
type input "5686"
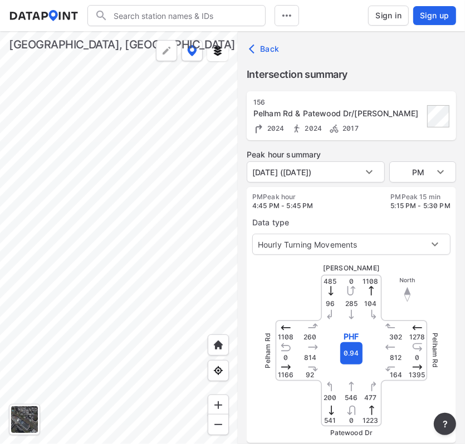
click at [18, 245] on div at bounding box center [119, 237] width 238 height 413
click at [33, 200] on div at bounding box center [119, 237] width 238 height 413
type input "5688"
click at [151, 272] on div at bounding box center [119, 237] width 238 height 413
click at [217, 261] on div at bounding box center [119, 237] width 238 height 413
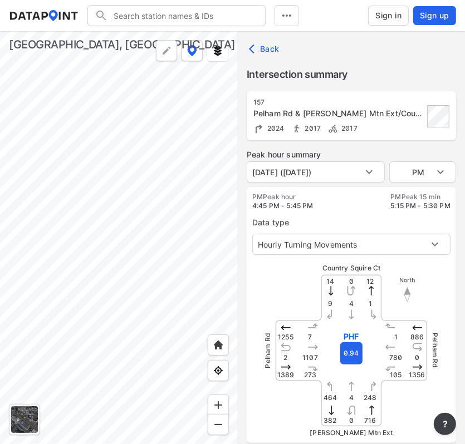
click at [99, 233] on div at bounding box center [119, 237] width 238 height 413
click at [80, 238] on div at bounding box center [119, 237] width 238 height 413
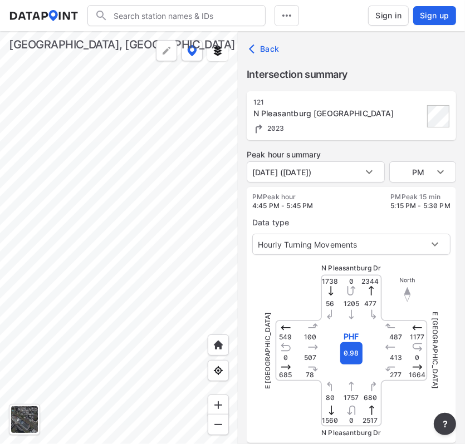
click at [108, 232] on div at bounding box center [119, 237] width 238 height 413
click at [197, 119] on div at bounding box center [119, 237] width 238 height 413
click at [97, 241] on div at bounding box center [119, 237] width 238 height 413
click at [153, 221] on div at bounding box center [119, 237] width 238 height 413
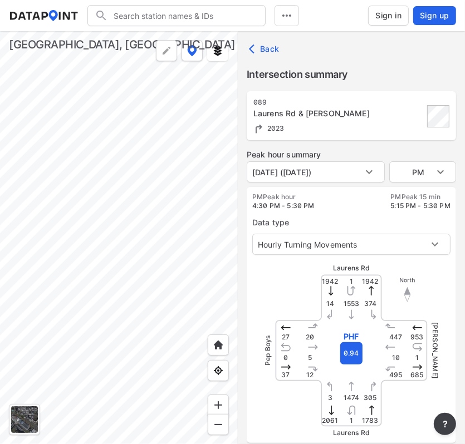
type input "3266"
click at [210, 250] on div at bounding box center [119, 237] width 238 height 413
click at [212, 254] on div at bounding box center [119, 237] width 238 height 413
click at [167, 205] on div at bounding box center [119, 237] width 238 height 413
click at [51, 189] on div at bounding box center [119, 237] width 238 height 413
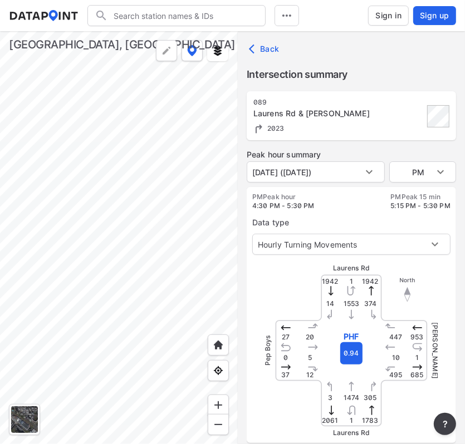
click at [171, 245] on div at bounding box center [119, 237] width 238 height 413
click at [160, 246] on div at bounding box center [119, 237] width 238 height 413
click at [89, 242] on div at bounding box center [119, 237] width 238 height 413
click at [147, 188] on div at bounding box center [119, 237] width 238 height 413
click at [87, 188] on div at bounding box center [119, 237] width 238 height 413
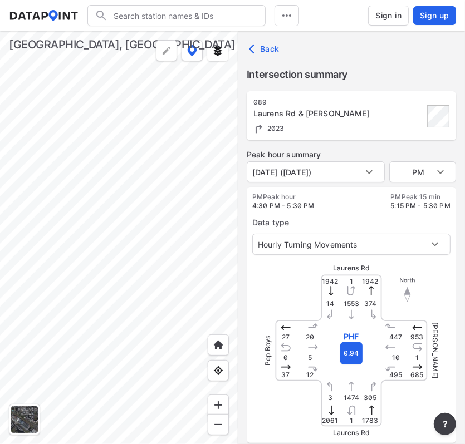
click at [90, 179] on div at bounding box center [119, 237] width 238 height 413
click at [60, 158] on div at bounding box center [119, 237] width 238 height 413
click at [90, 214] on div at bounding box center [119, 237] width 238 height 413
click at [40, 185] on div at bounding box center [119, 237] width 238 height 413
click at [82, 205] on div at bounding box center [119, 237] width 238 height 413
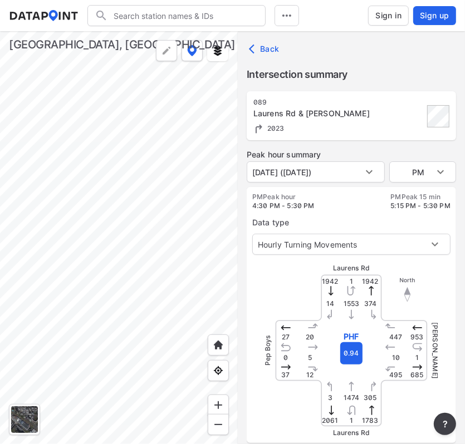
click at [102, 237] on div at bounding box center [119, 237] width 238 height 413
click at [133, 167] on div at bounding box center [119, 237] width 238 height 413
click at [65, 258] on div at bounding box center [119, 237] width 238 height 413
click at [102, 228] on div at bounding box center [119, 237] width 238 height 413
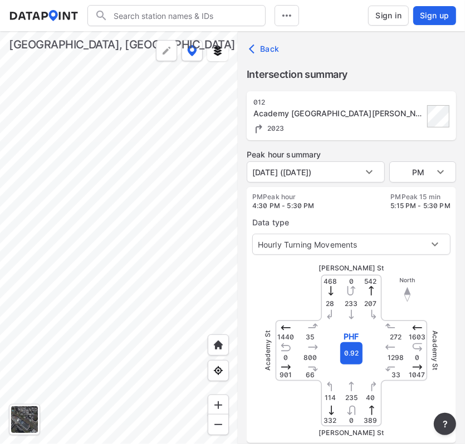
type input "3363"
click at [54, 298] on div at bounding box center [119, 237] width 238 height 413
click at [166, 317] on div at bounding box center [119, 237] width 238 height 413
click at [95, 201] on div at bounding box center [119, 237] width 238 height 413
click at [207, 163] on div at bounding box center [119, 237] width 238 height 413
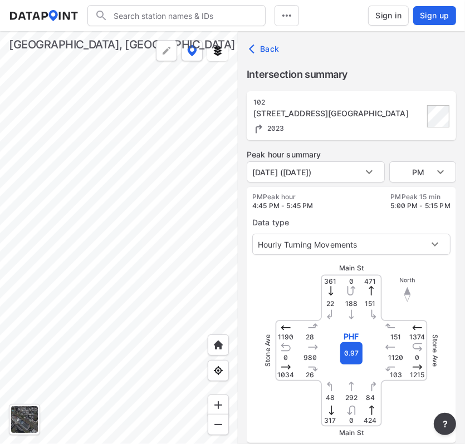
click at [170, 131] on div at bounding box center [119, 237] width 238 height 413
click at [33, 304] on div at bounding box center [119, 237] width 238 height 413
click at [177, 287] on div at bounding box center [119, 237] width 238 height 413
click at [120, 215] on div at bounding box center [119, 237] width 238 height 413
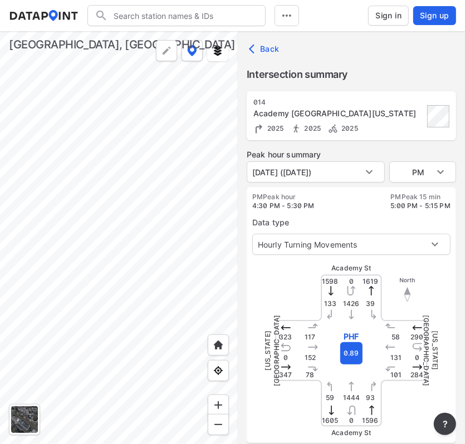
type input "5526"
click at [174, 168] on div at bounding box center [119, 237] width 238 height 413
click at [119, 214] on div at bounding box center [119, 237] width 238 height 413
click at [92, 237] on div at bounding box center [119, 237] width 238 height 413
click at [180, 233] on div at bounding box center [119, 237] width 238 height 413
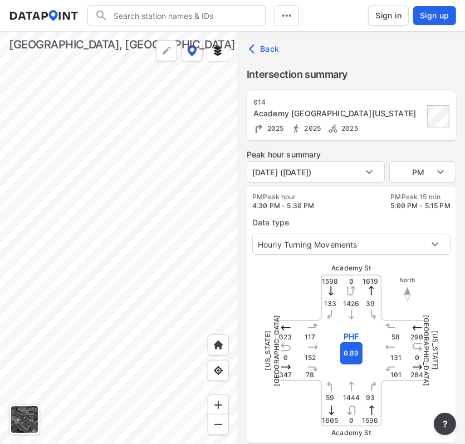
click at [138, 252] on div at bounding box center [119, 237] width 238 height 413
